Goal: Information Seeking & Learning: Learn about a topic

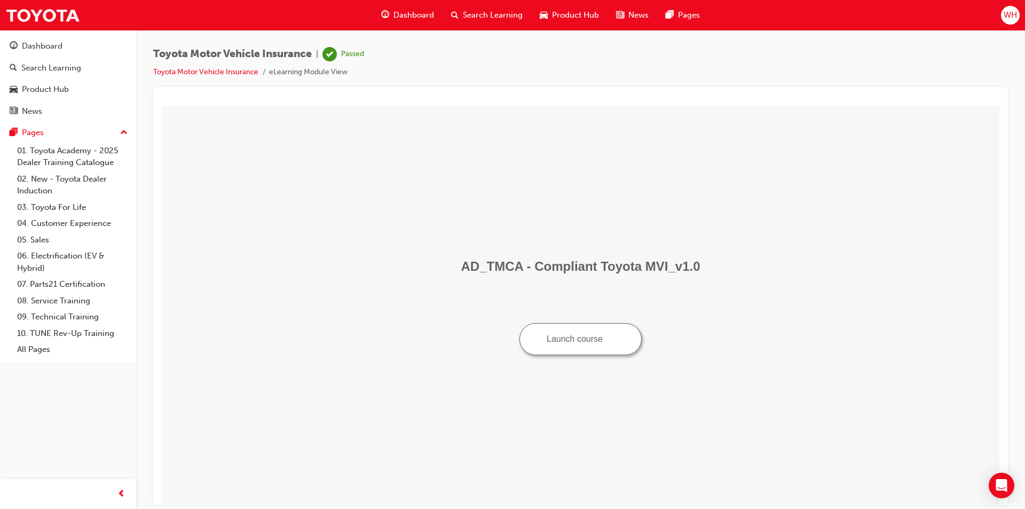
click at [416, 17] on span "Dashboard" at bounding box center [413, 15] width 41 height 12
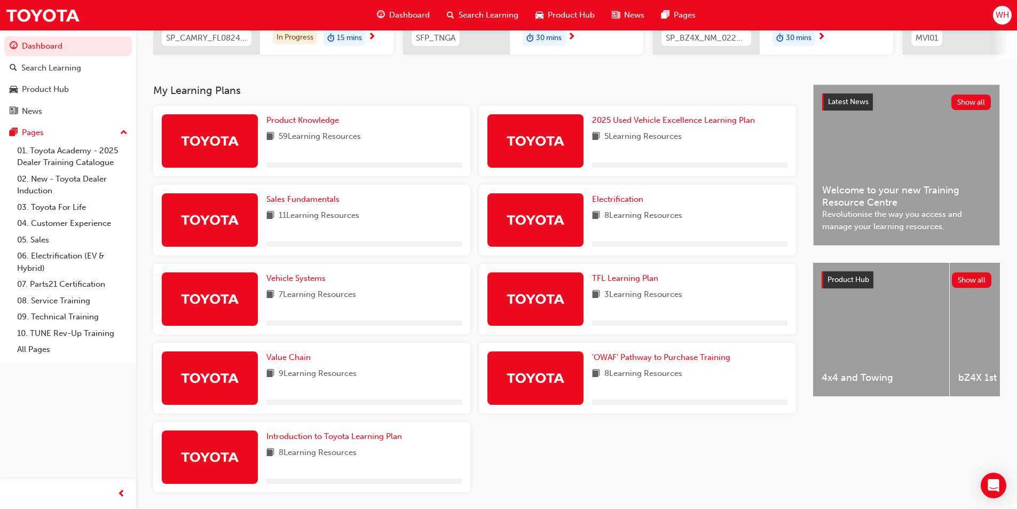
scroll to position [227, 0]
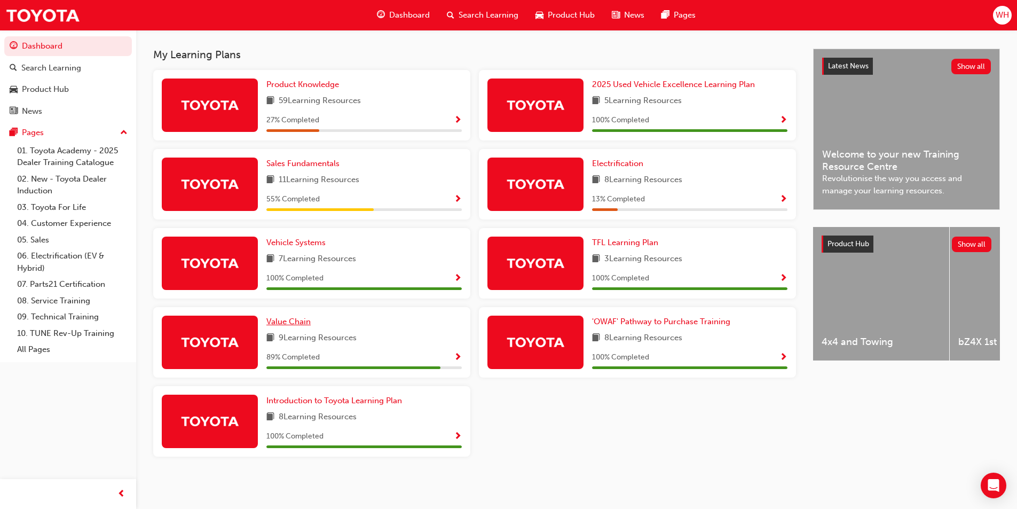
click at [289, 315] on link "Value Chain" at bounding box center [290, 321] width 49 height 12
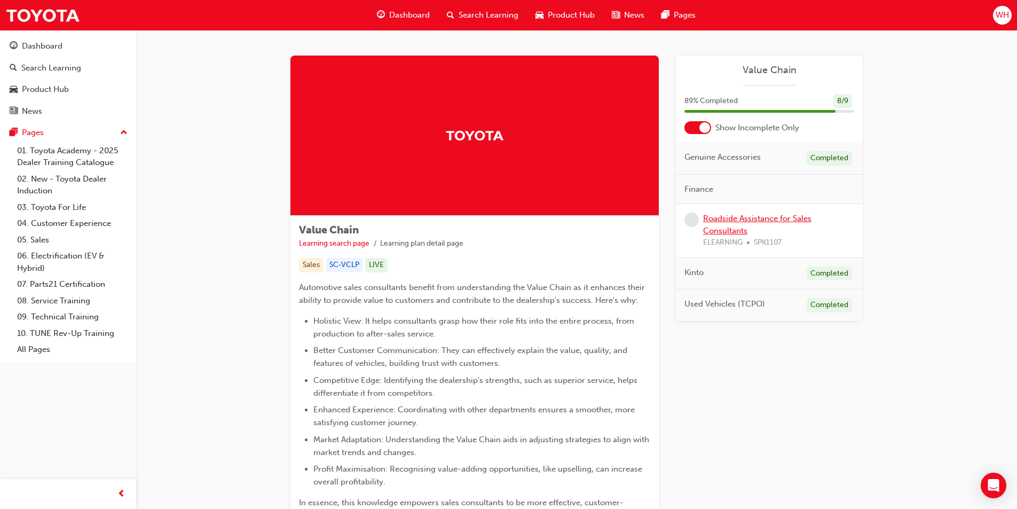
click at [717, 226] on link "Roadside Assistance for Sales Consultants" at bounding box center [757, 224] width 108 height 22
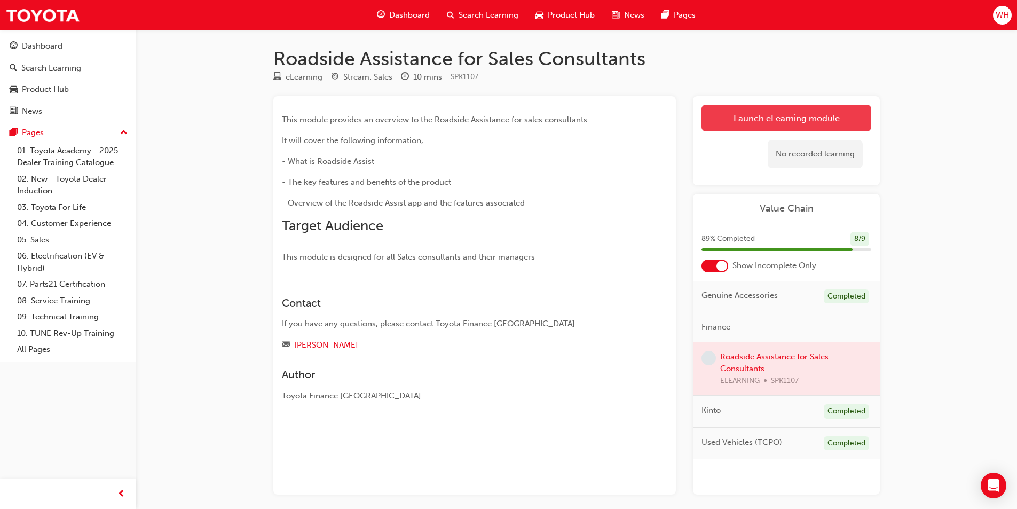
click at [781, 122] on link "Launch eLearning module" at bounding box center [786, 118] width 170 height 27
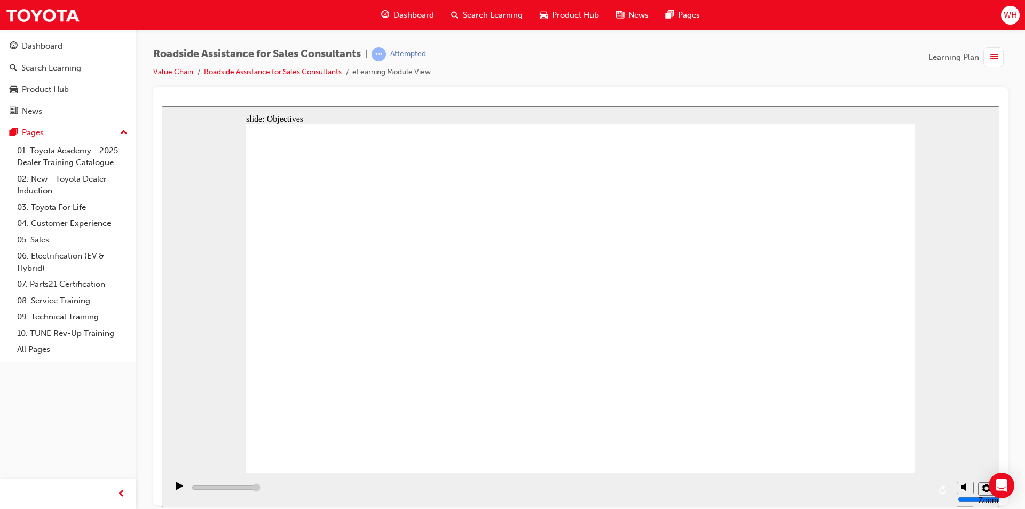
type input "23000"
checkbox input "true"
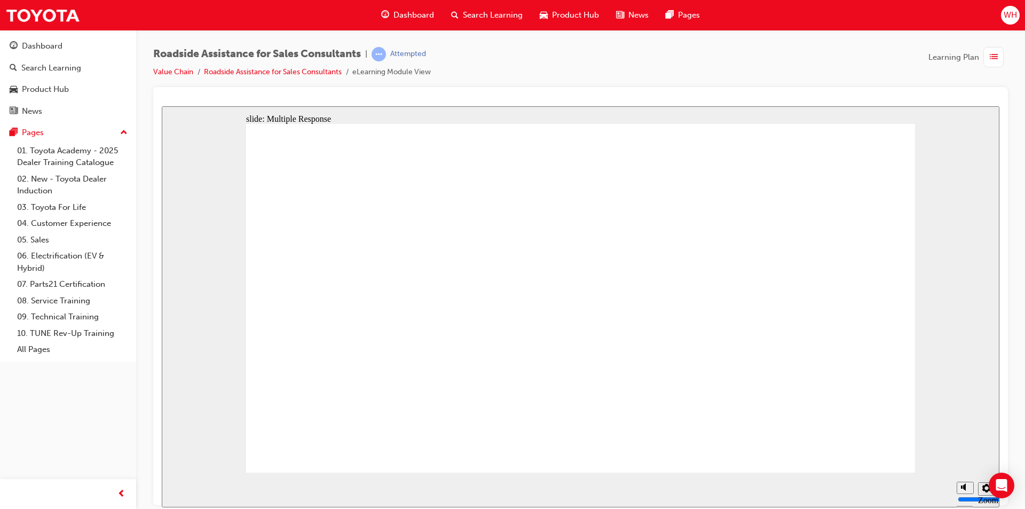
checkbox input "true"
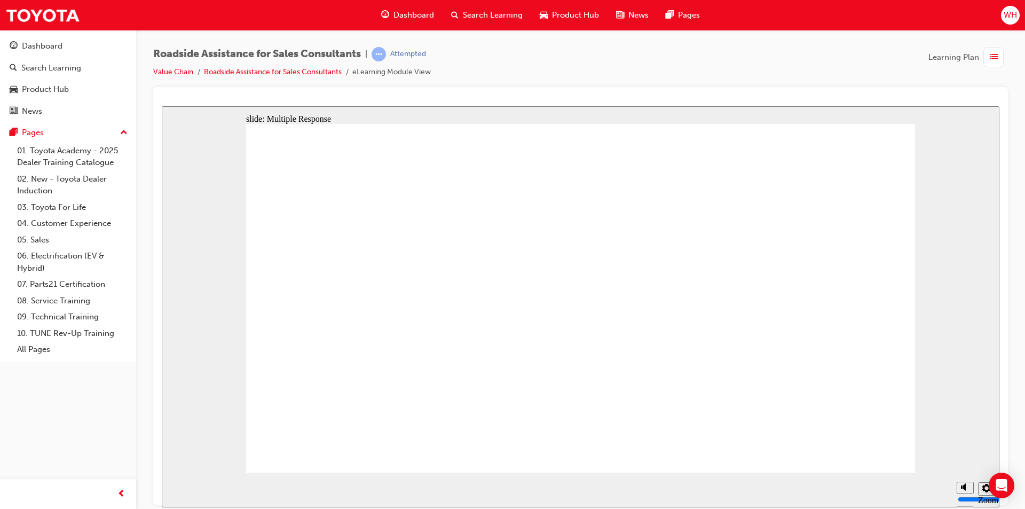
checkbox input "true"
drag, startPoint x: 486, startPoint y: 256, endPoint x: 795, endPoint y: 405, distance: 342.8
drag, startPoint x: 490, startPoint y: 226, endPoint x: 490, endPoint y: 213, distance: 12.8
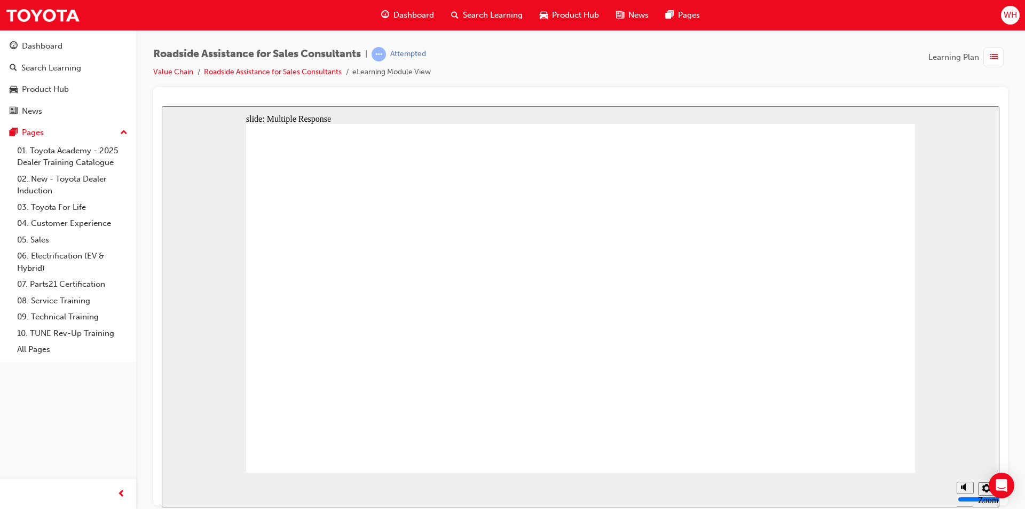
checkbox input "true"
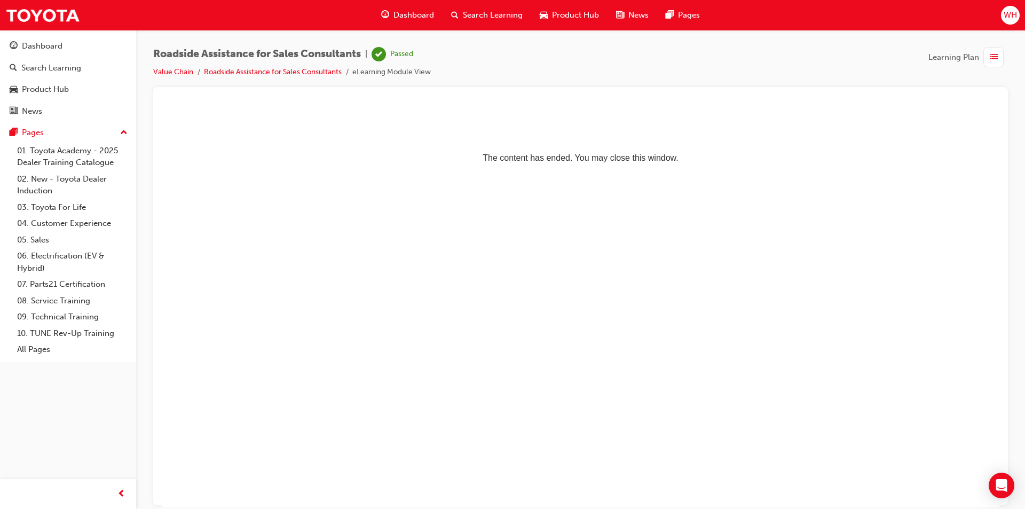
click at [415, 14] on span "Dashboard" at bounding box center [413, 15] width 41 height 12
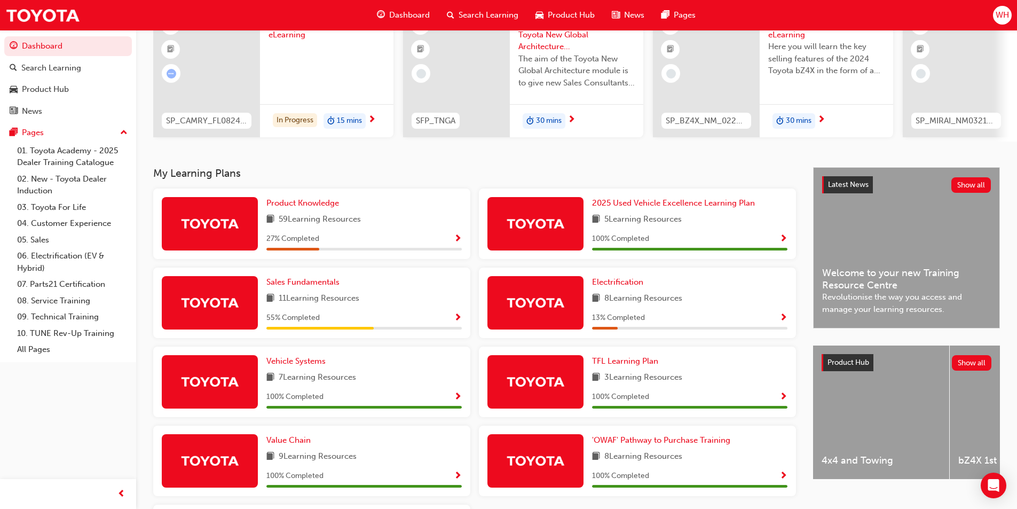
scroll to position [107, 0]
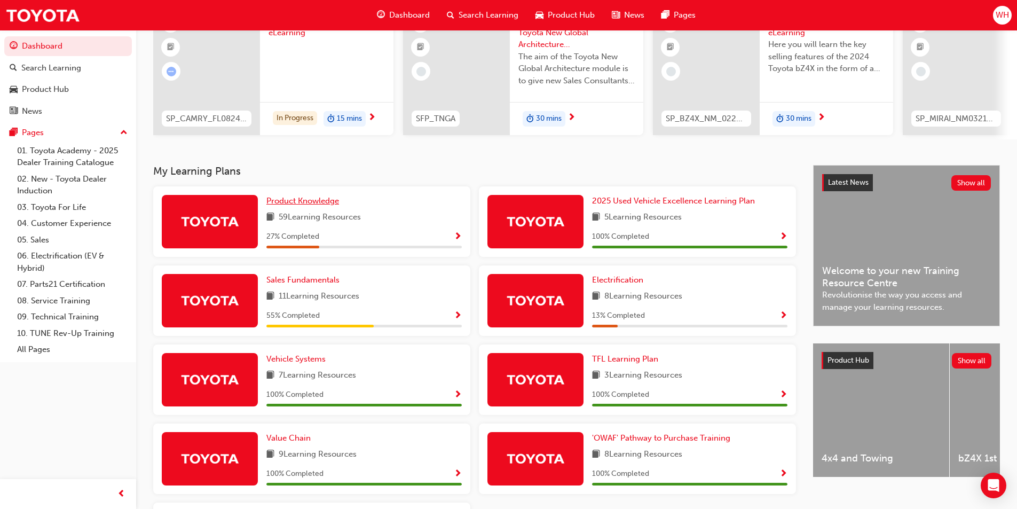
click at [292, 203] on span "Product Knowledge" at bounding box center [302, 201] width 73 height 10
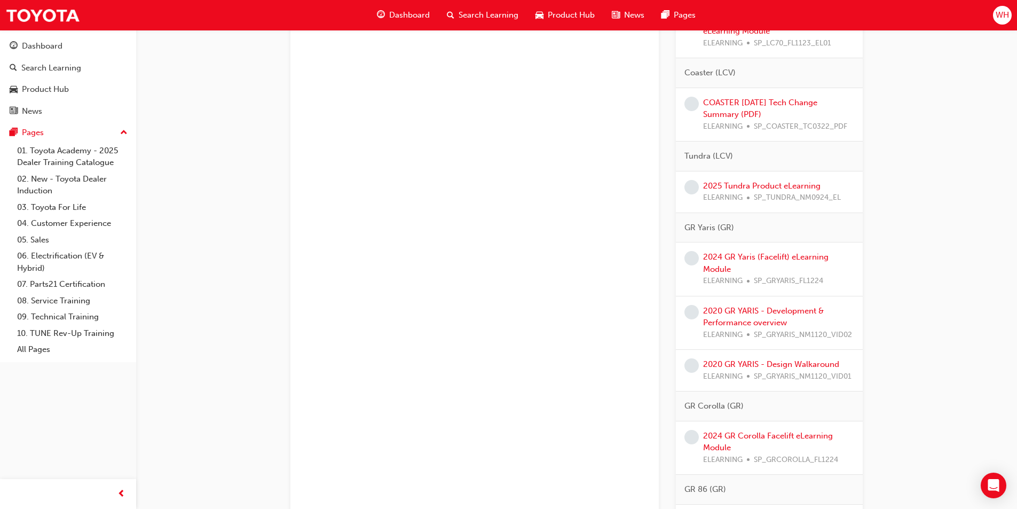
scroll to position [1789, 0]
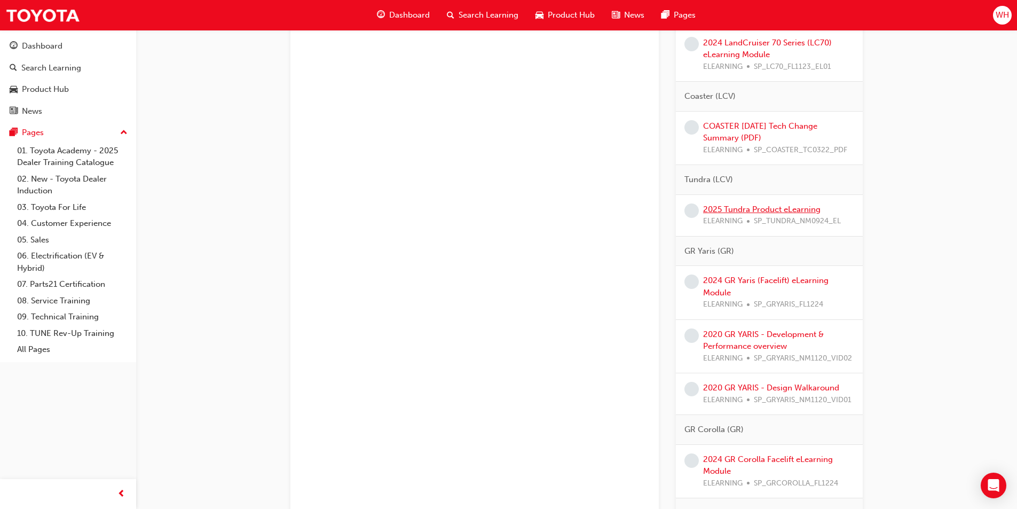
click at [743, 214] on link "2025 Tundra Product eLearning" at bounding box center [761, 209] width 117 height 10
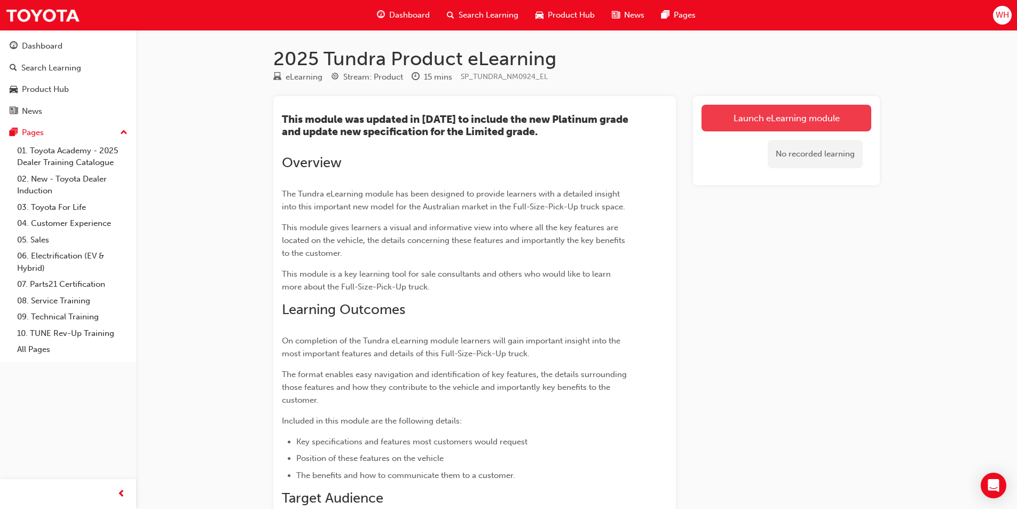
click at [767, 113] on link "Launch eLearning module" at bounding box center [786, 118] width 170 height 27
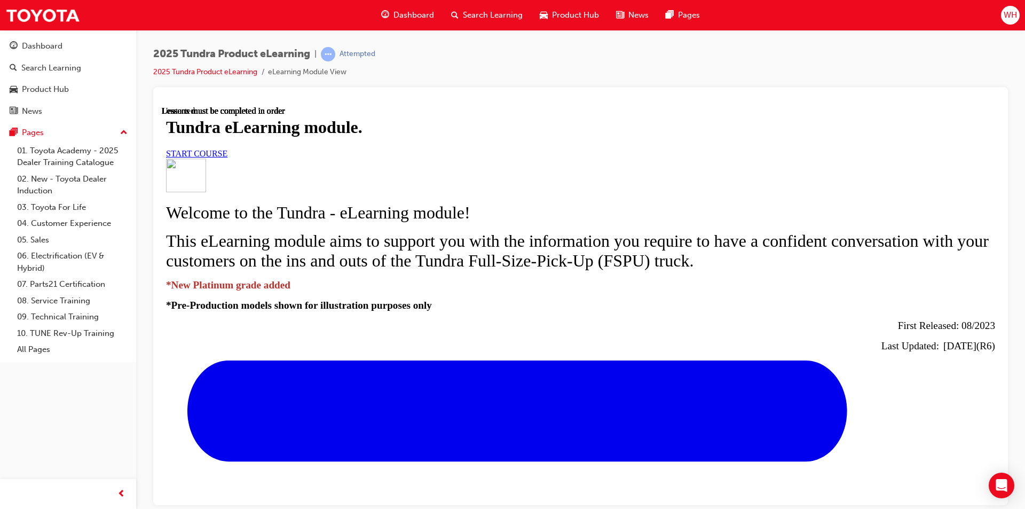
click at [227, 157] on span "START COURSE" at bounding box center [196, 152] width 61 height 9
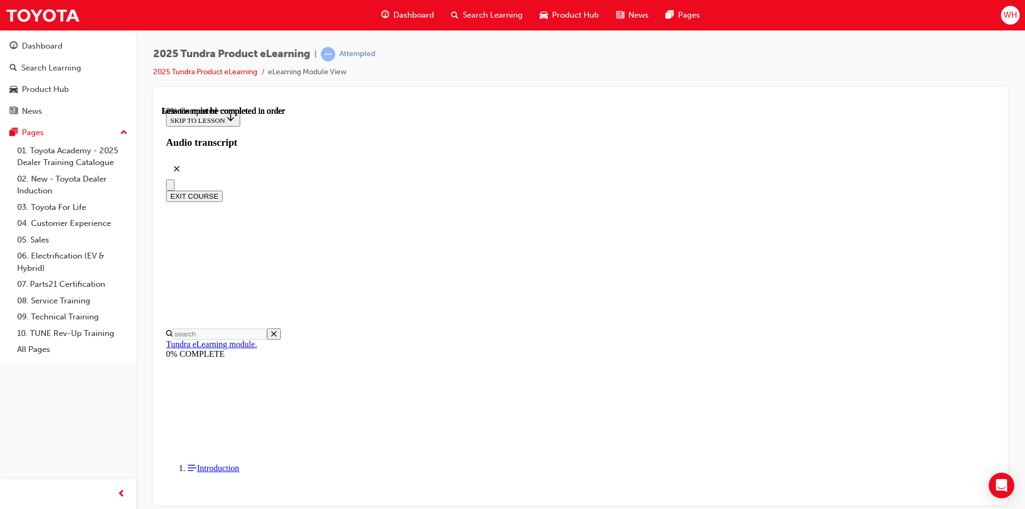
scroll to position [480, 0]
